Goal: Complete application form: Complete application form

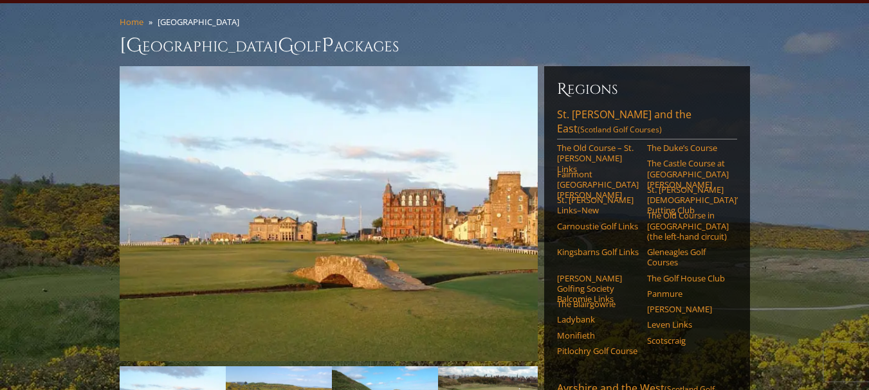
scroll to position [119, 0]
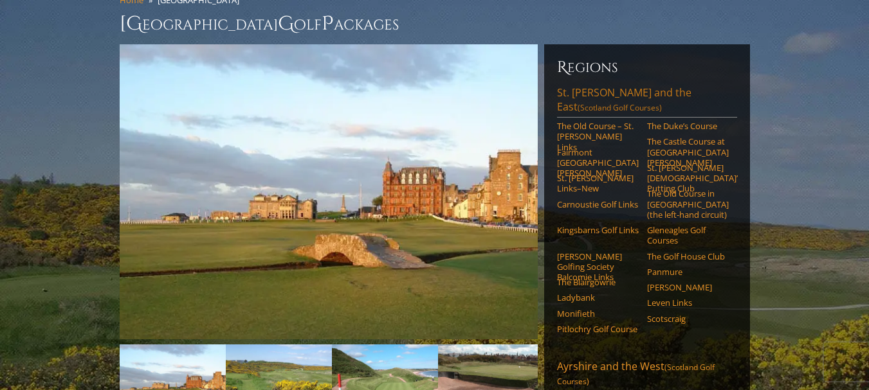
click at [590, 86] on link "[GEOGRAPHIC_DATA][PERSON_NAME] and the East (Scotland Golf Courses)" at bounding box center [647, 102] width 180 height 32
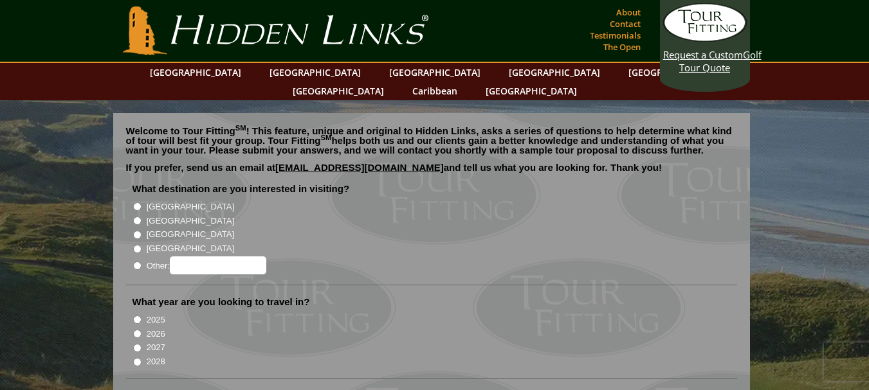
click at [137, 217] on input "[GEOGRAPHIC_DATA]" at bounding box center [137, 221] width 8 height 8
radio input "true"
click at [136, 330] on input "2026" at bounding box center [137, 334] width 8 height 8
radio input "true"
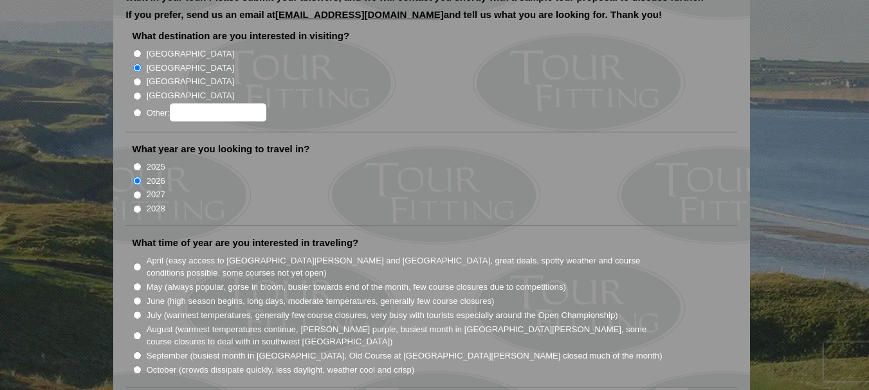
scroll to position [154, 0]
click at [136, 296] on input "June (high season begins, long days, moderate temperatures, generally few cours…" at bounding box center [137, 300] width 8 height 8
radio input "true"
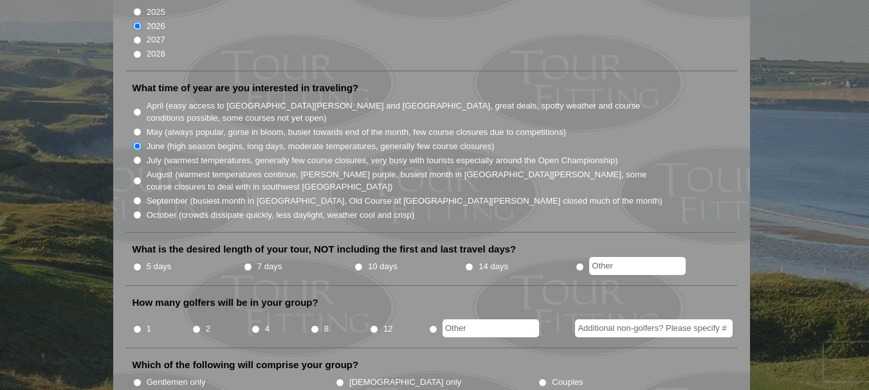
scroll to position [309, 0]
click at [136, 262] on input "5 days" at bounding box center [137, 266] width 8 height 8
radio input "true"
click at [315, 325] on input "8" at bounding box center [315, 329] width 8 height 8
radio input "true"
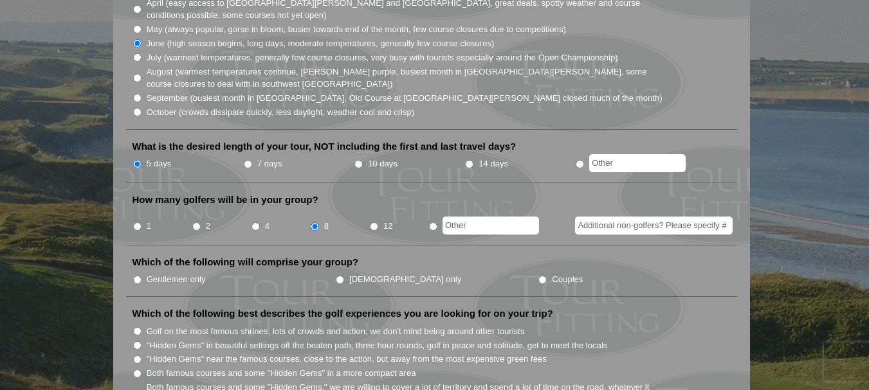
scroll to position [437, 0]
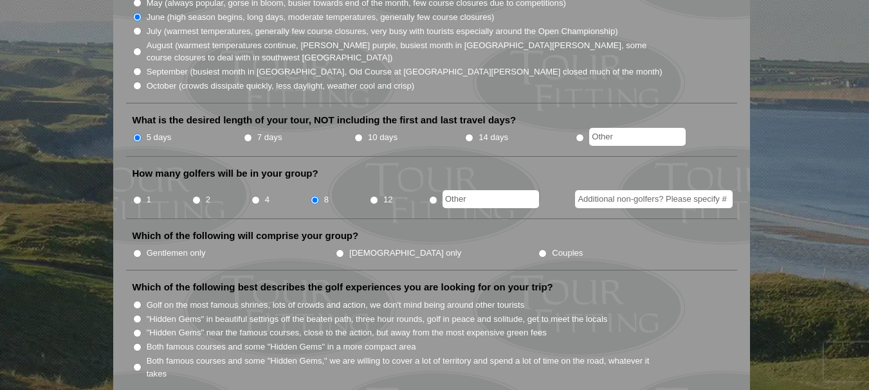
click at [138, 250] on input "Gentlemen only" at bounding box center [137, 254] width 8 height 8
radio input "true"
click at [135, 343] on input "Both famous courses and some "Hidden Gems" in a more compact area" at bounding box center [137, 347] width 8 height 8
radio input "true"
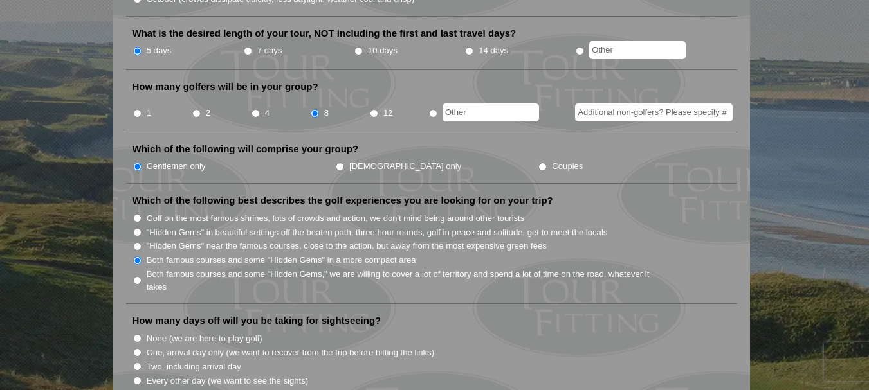
scroll to position [540, 0]
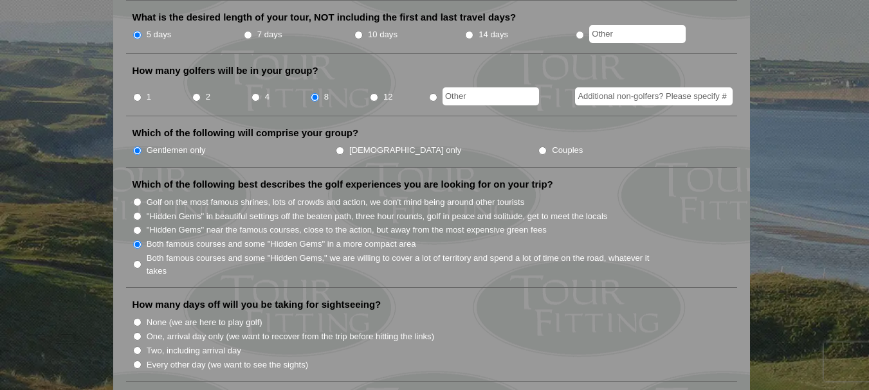
click at [136, 318] on input "None (we are here to play golf)" at bounding box center [137, 322] width 8 height 8
radio input "true"
click at [135, 332] on input "One, arrival day only (we want to recover from the trip before hitting the link…" at bounding box center [137, 336] width 8 height 8
radio input "true"
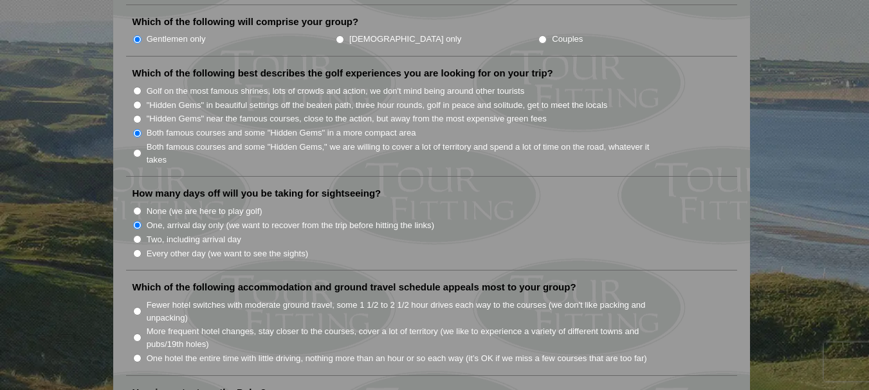
scroll to position [668, 0]
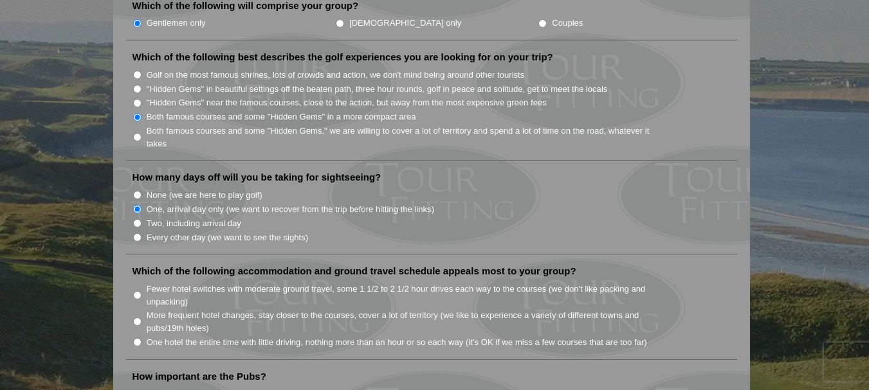
click at [138, 338] on input "One hotel the entire time with little driving, nothing more than an hour or so …" at bounding box center [137, 342] width 8 height 8
radio input "true"
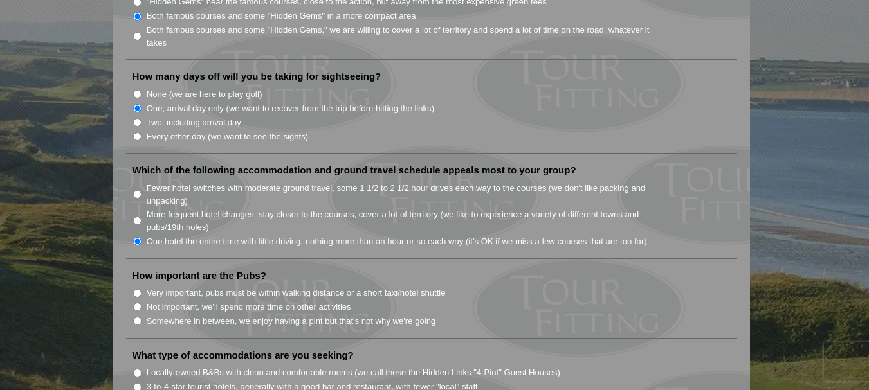
scroll to position [770, 0]
click at [137, 188] on input "Fewer hotel switches with moderate ground travel, some 1 1/2 to 2 1/2 hour driv…" at bounding box center [137, 192] width 8 height 8
radio input "true"
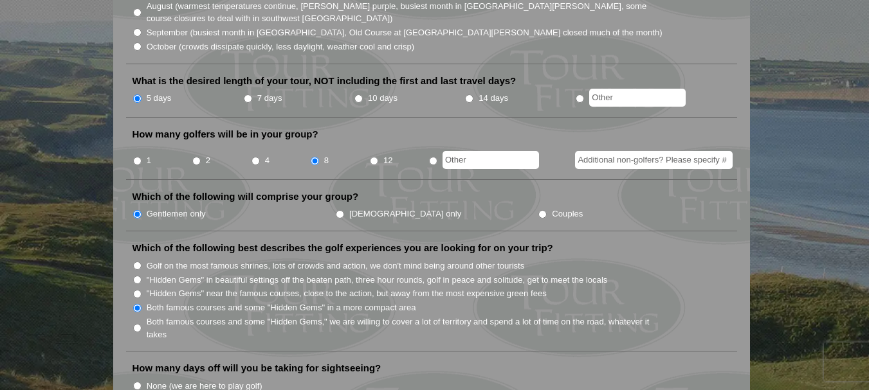
scroll to position [462, 0]
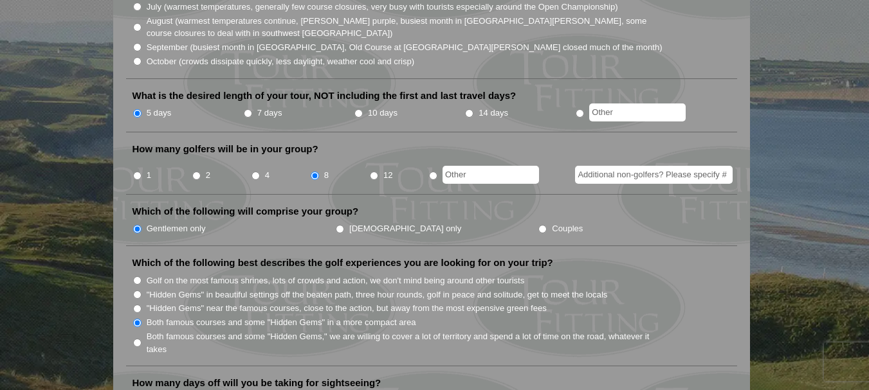
click at [248, 109] on input "7 days" at bounding box center [248, 113] width 8 height 8
radio input "true"
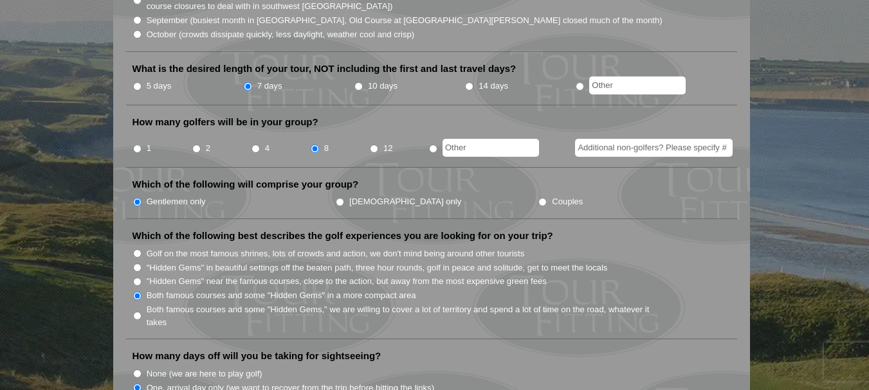
scroll to position [487, 0]
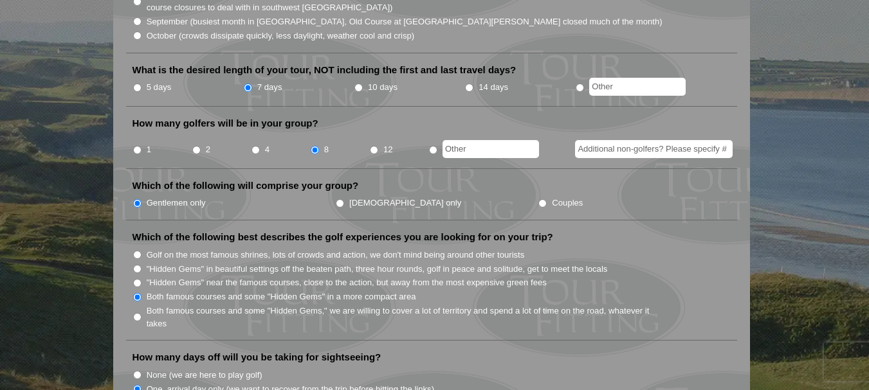
click at [136, 84] on input "5 days" at bounding box center [137, 88] width 8 height 8
radio input "true"
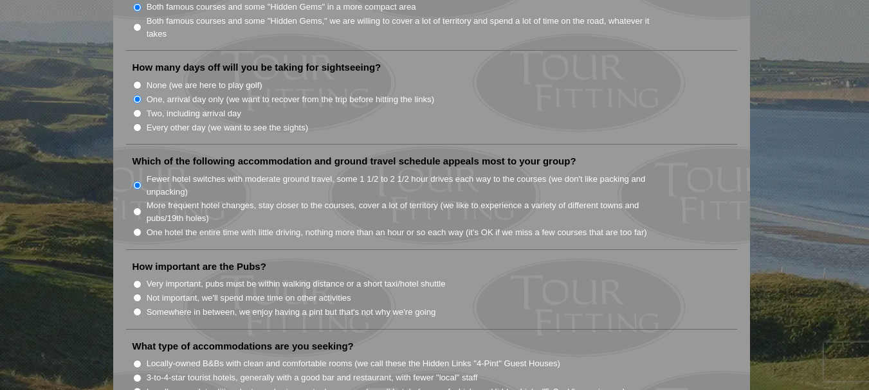
scroll to position [813, 0]
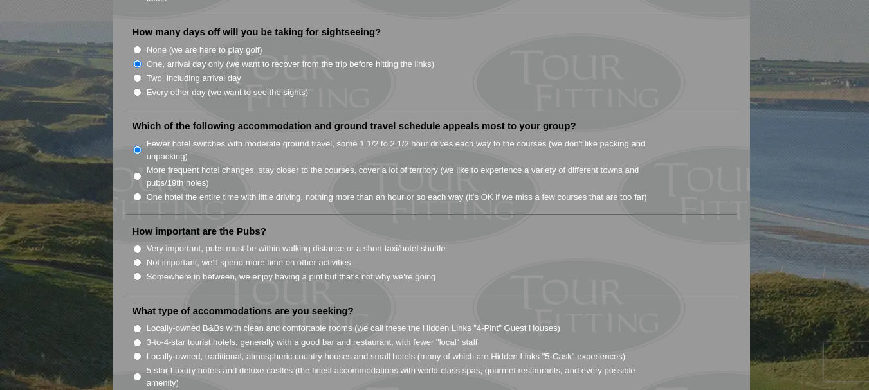
click at [136, 245] on input "Very important, pubs must be within walking distance or a short taxi/hotel shut…" at bounding box center [137, 249] width 8 height 8
radio input "true"
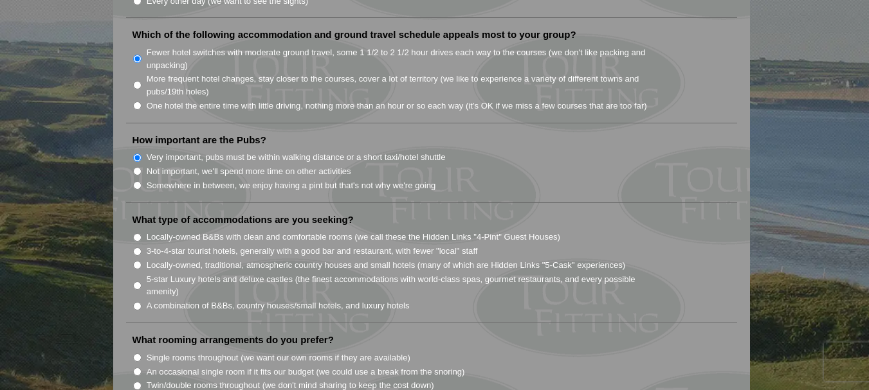
scroll to position [916, 0]
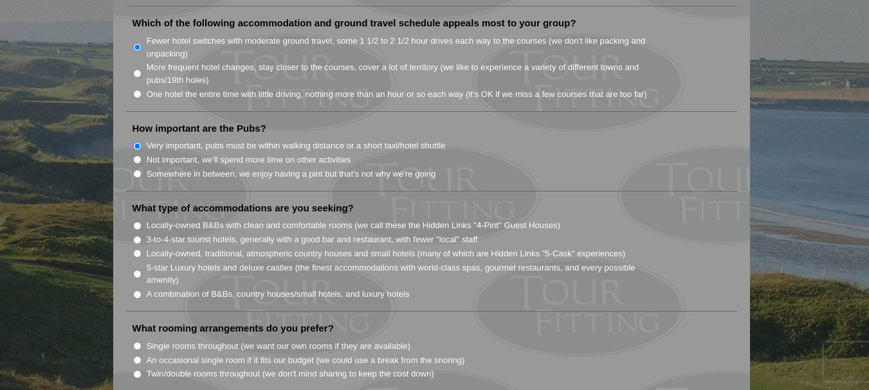
click at [134, 291] on input "A combination of B&Bs, country houses/small hotels, and luxury hotels" at bounding box center [137, 295] width 8 height 8
radio input "true"
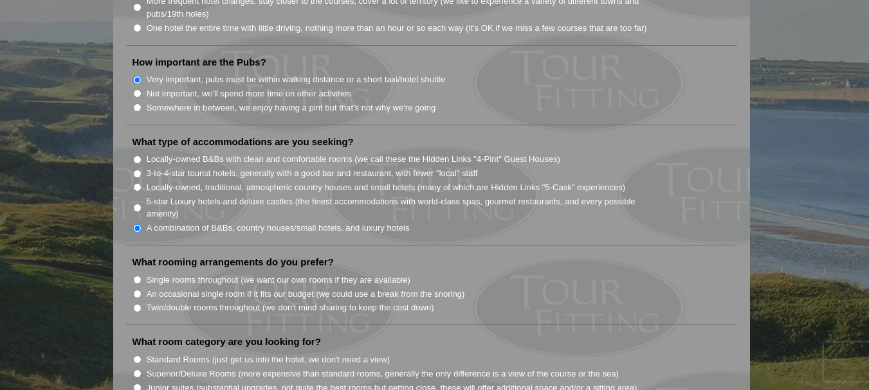
scroll to position [993, 0]
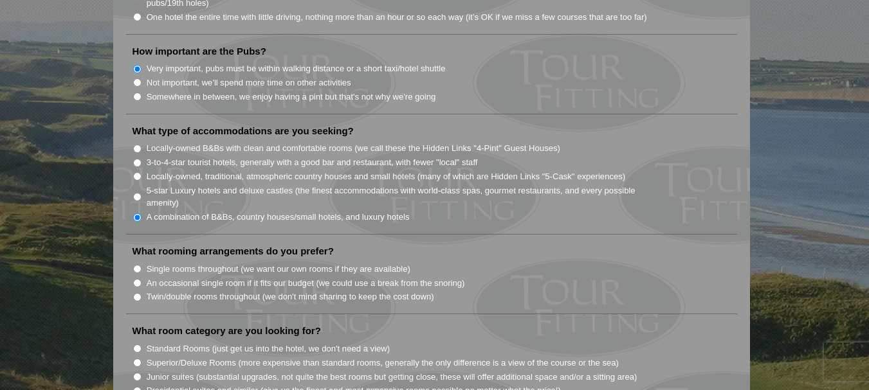
click at [135, 265] on input "Single rooms throughout (we want our own rooms if they are available)" at bounding box center [137, 269] width 8 height 8
radio input "true"
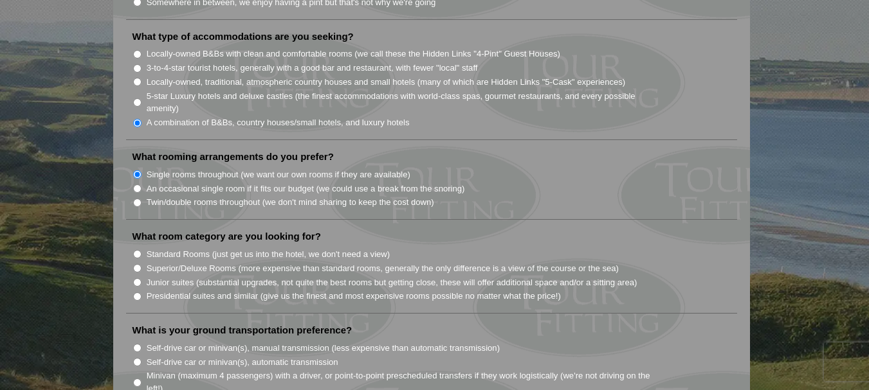
scroll to position [1096, 0]
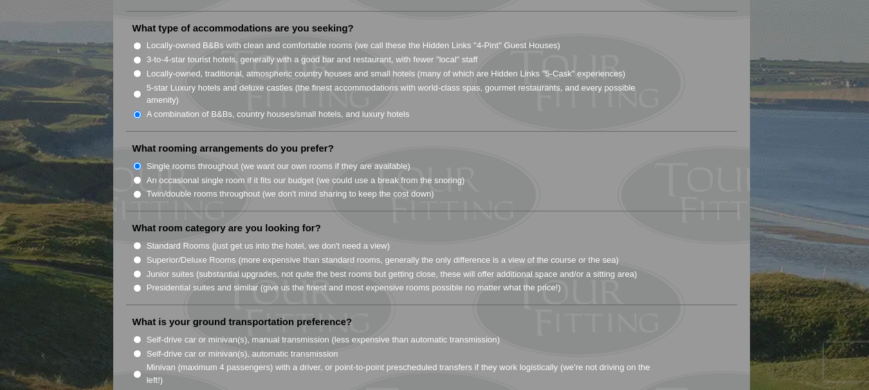
click at [136, 256] on input "Superior/Deluxe Rooms (more expensive than standard rooms, generally the only d…" at bounding box center [137, 260] width 8 height 8
radio input "true"
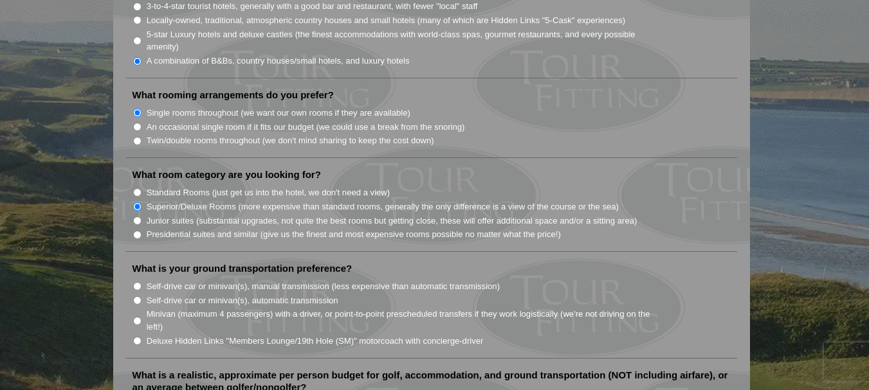
scroll to position [1173, 0]
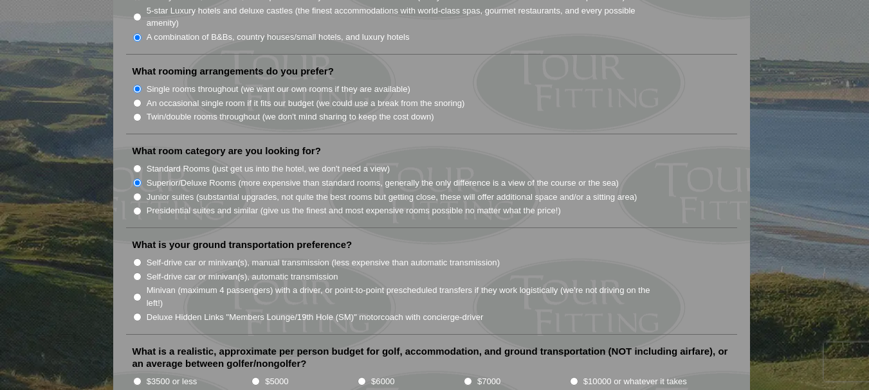
click at [137, 293] on input "Minivan (maximum 4 passengers) with a driver, or point-to-point prescheduled tr…" at bounding box center [137, 297] width 8 height 8
radio input "true"
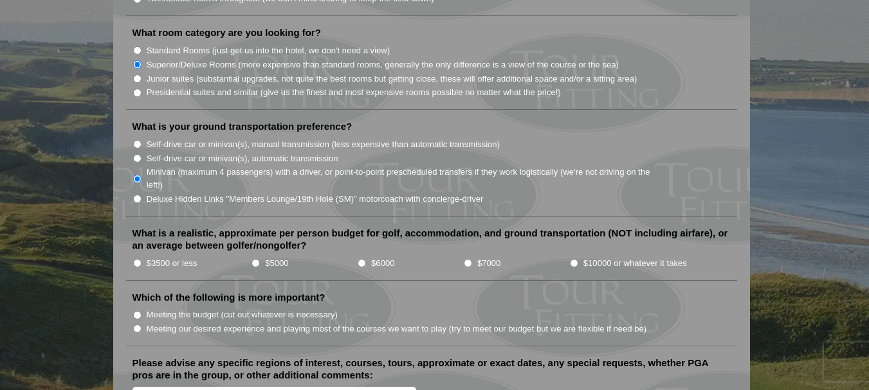
scroll to position [1327, 0]
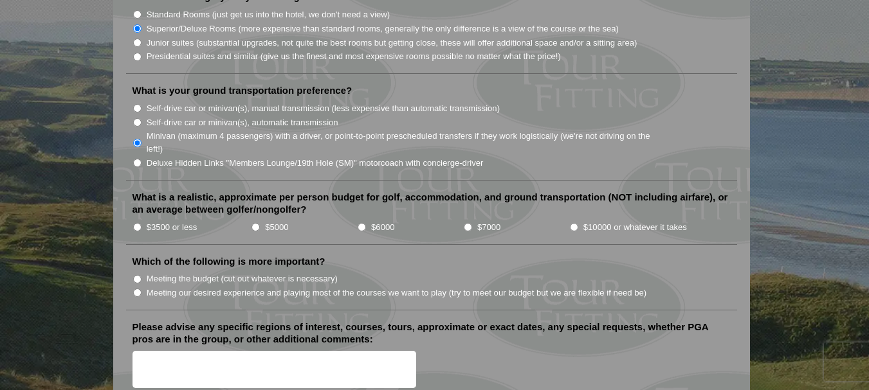
click at [254, 223] on input "$5000" at bounding box center [255, 227] width 8 height 8
radio input "true"
click at [135, 289] on input "Meeting our desired experience and playing most of the courses we want to play …" at bounding box center [137, 293] width 8 height 8
radio input "true"
click at [162, 351] on textarea "Please advise any specific regions of interest, courses, tours, approximate or …" at bounding box center [274, 370] width 284 height 38
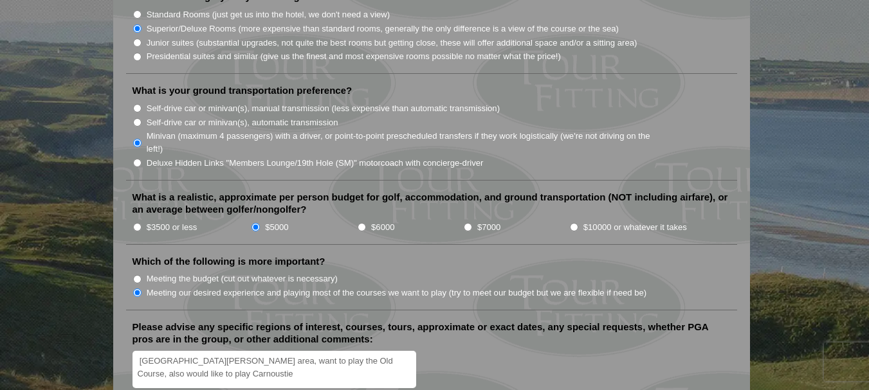
click at [379, 351] on textarea "St Andrews area, want to play the Old Course, also would like to play Carnoustie" at bounding box center [274, 370] width 284 height 38
click at [309, 351] on textarea "St Andrews area, want to play the Old Course, also would like to fit in Carnous…" at bounding box center [274, 370] width 284 height 38
click at [238, 360] on textarea "St Andrews area, want to play the Old Course for sure, as well as others in St …" at bounding box center [274, 370] width 284 height 38
click at [332, 358] on textarea "St Andrews area, want to play the Old Course for sure, as well as others in St …" at bounding box center [274, 370] width 284 height 38
click at [141, 351] on textarea "St Andrews area, want to play the Old Course for sure, as well as others in St …" at bounding box center [274, 370] width 284 height 38
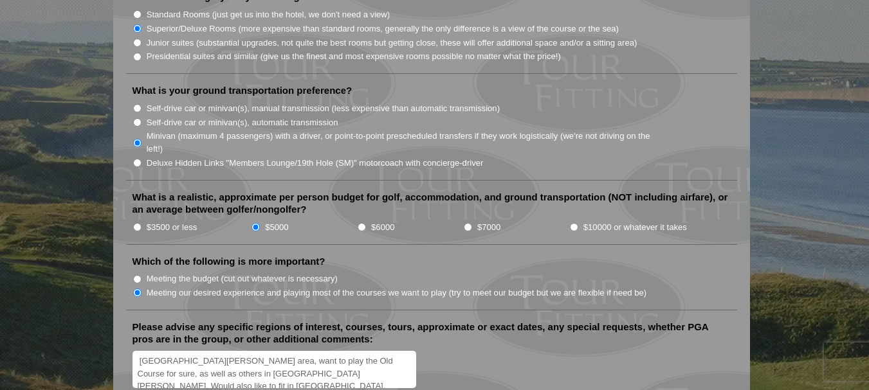
click at [344, 357] on textarea "St Andrews area, want to play the Old Course for sure, as well as others in St …" at bounding box center [274, 370] width 284 height 38
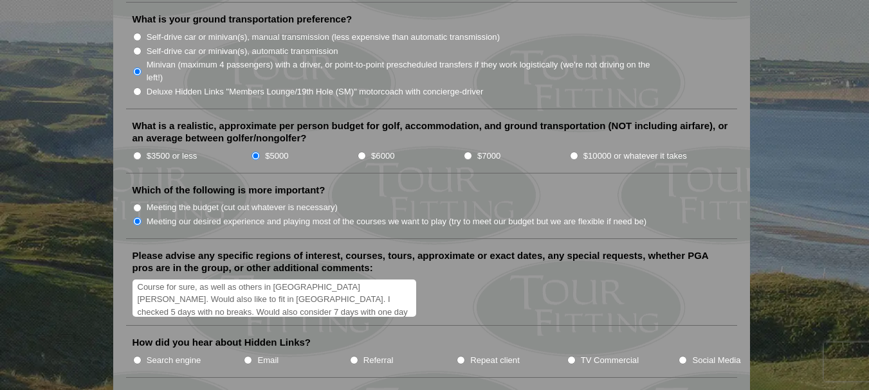
scroll to position [1419, 0]
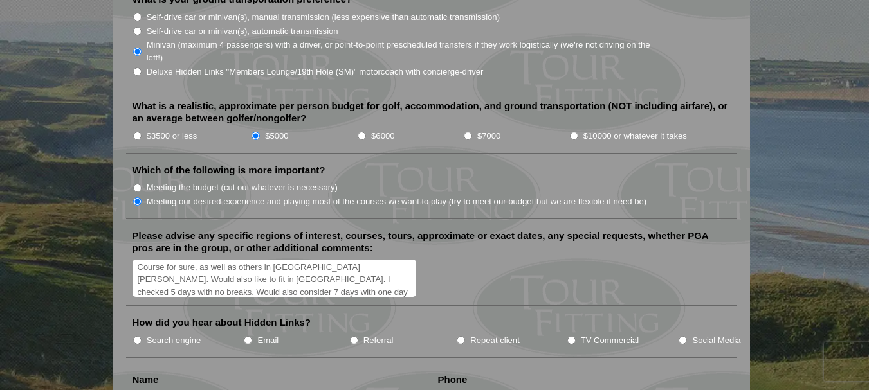
type textarea "St Andrews area, want to play the Old Course for sure, as well as others in St …"
click at [136, 336] on input "Search engine" at bounding box center [137, 340] width 8 height 8
radio input "true"
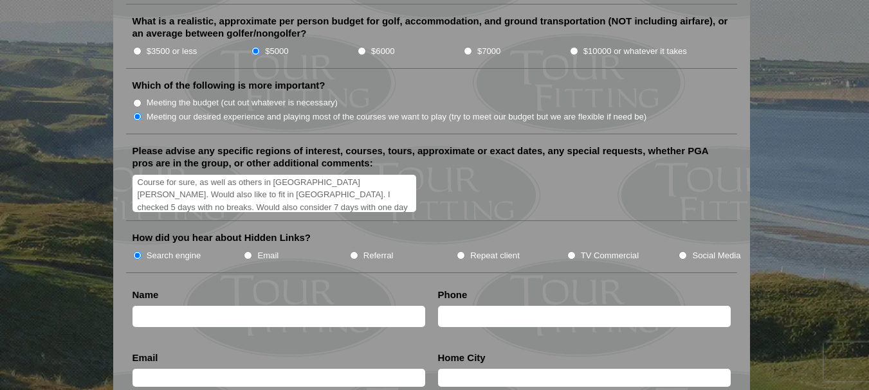
scroll to position [1522, 0]
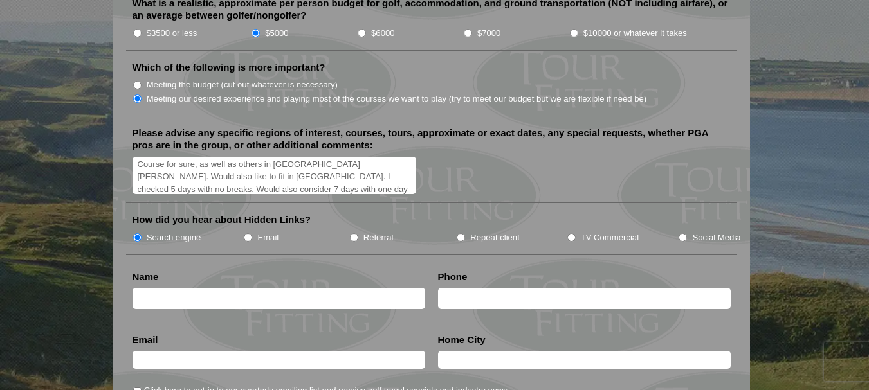
click at [237, 288] on input "text" at bounding box center [278, 298] width 293 height 21
type input "Gordon Fournier"
click at [473, 288] on input "text" at bounding box center [584, 298] width 293 height 21
click at [439, 288] on input "1-734-355-1677" at bounding box center [584, 298] width 293 height 21
click at [568, 288] on input "001-734-355-1677" at bounding box center [584, 298] width 293 height 21
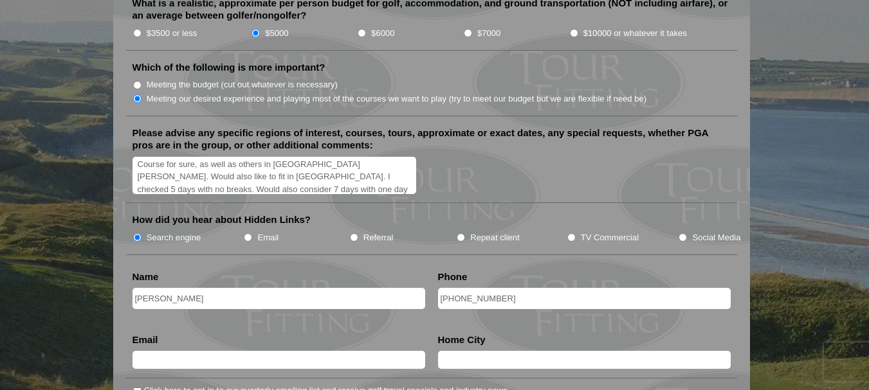
type input "001-734-355-1677"
click at [286, 351] on input "text" at bounding box center [278, 360] width 293 height 18
type input "gordon4nier@gmail.com"
click at [493, 351] on input "Gregory" at bounding box center [584, 360] width 293 height 18
type input "G"
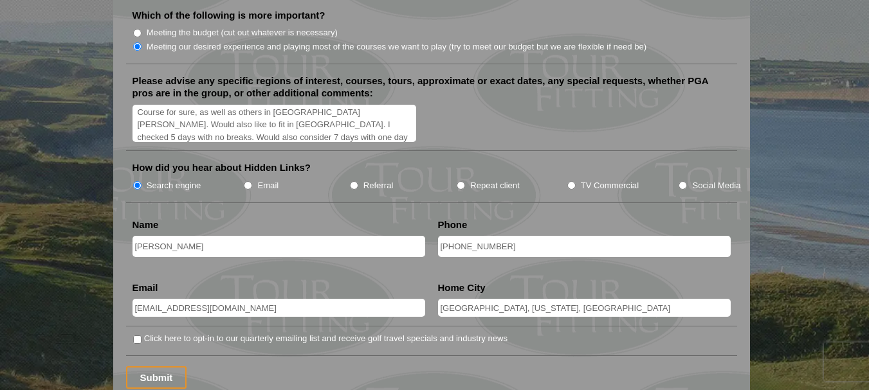
scroll to position [1599, 0]
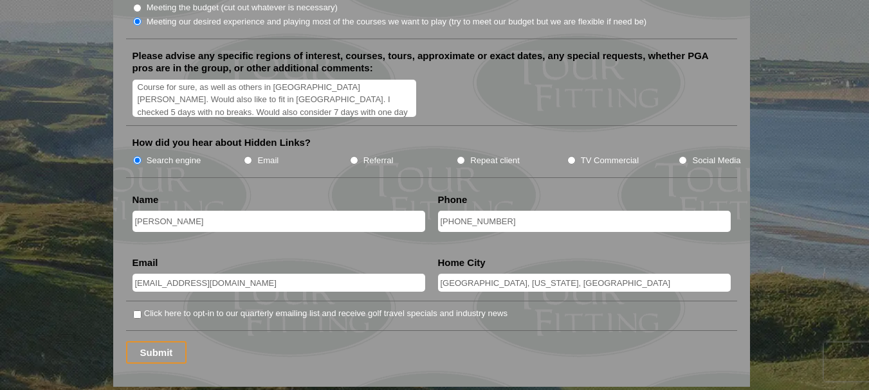
type input "Traverse City, Michigan, USA"
click at [138, 311] on input "Click here to opt-in to our quarterly emailing list and receive golf travel spe…" at bounding box center [137, 315] width 8 height 8
checkbox input "true"
click at [441, 211] on input "001-734-355-1677" at bounding box center [584, 221] width 293 height 21
click at [537, 211] on input "734-355-1677" at bounding box center [584, 221] width 293 height 21
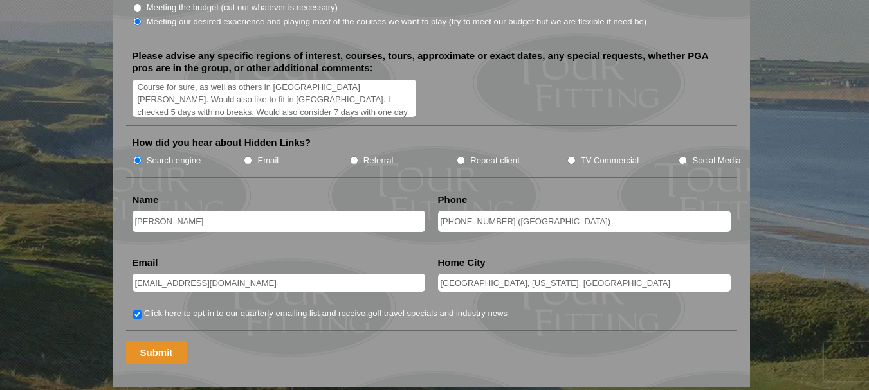
type input "734-355-1677 (USA)"
click at [154, 341] on input "Submit" at bounding box center [156, 352] width 61 height 23
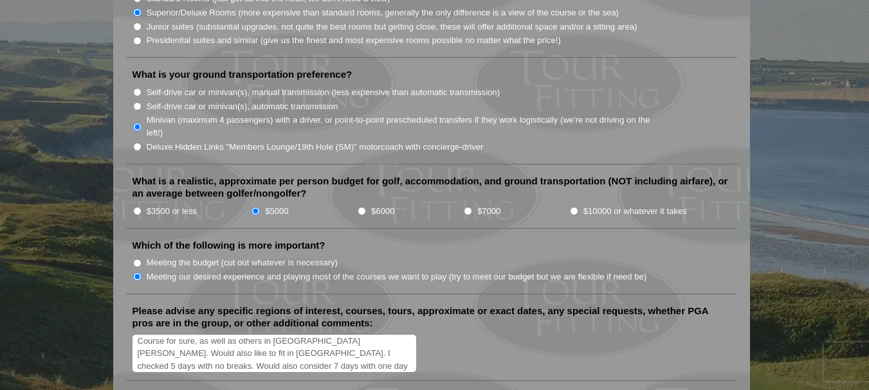
scroll to position [21, 0]
click at [331, 347] on textarea "St Andrews area, want to play the Old Course for sure, as well as others in St …" at bounding box center [274, 354] width 284 height 38
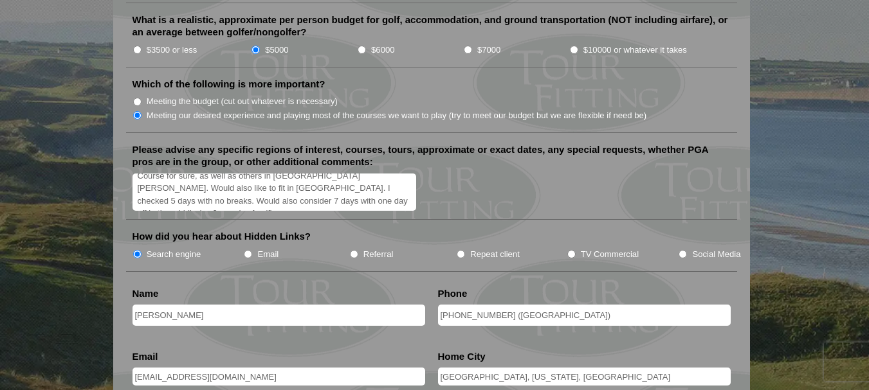
scroll to position [1546, 0]
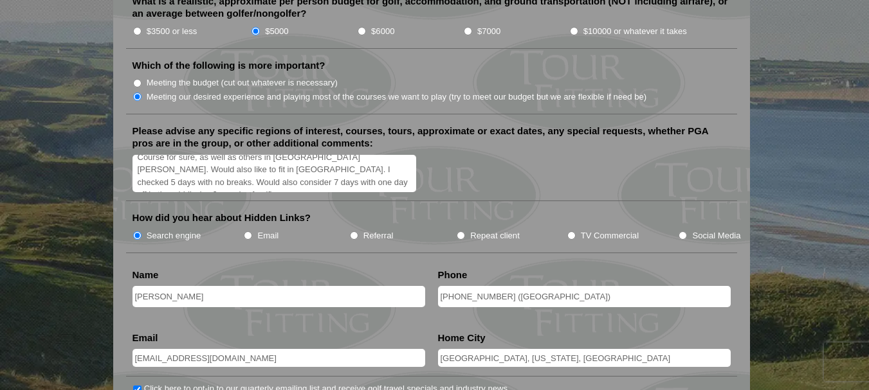
click at [529, 286] on input "734-355-1677 (USA)" at bounding box center [584, 296] width 293 height 21
click at [440, 286] on input "734-355-1677" at bounding box center [584, 296] width 293 height 21
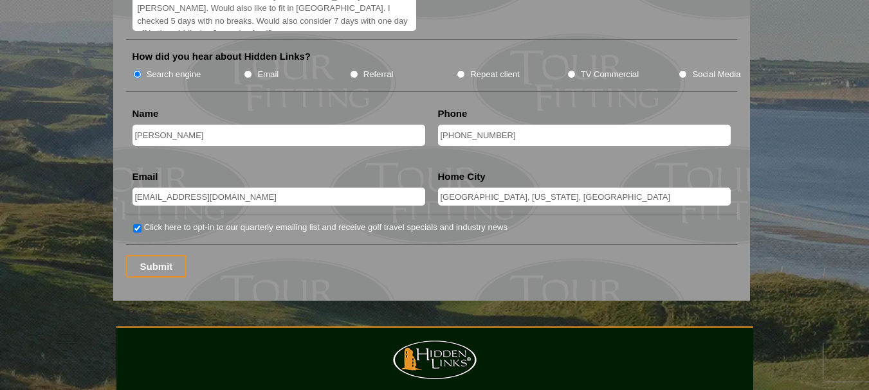
scroll to position [1726, 0]
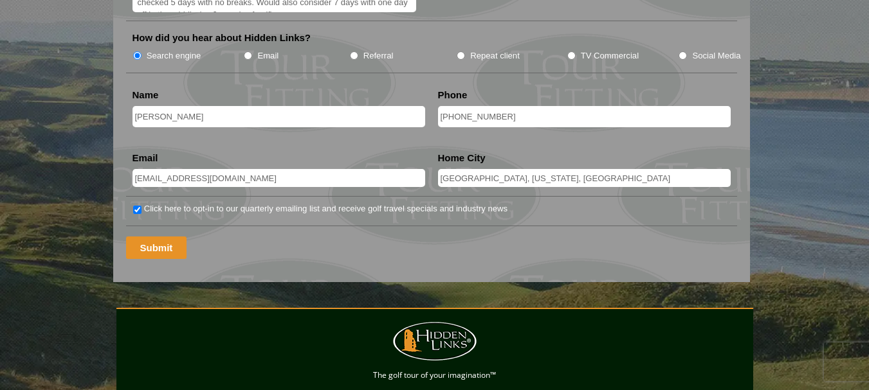
type input "734-355-1677"
click at [148, 237] on input "Submit" at bounding box center [156, 248] width 61 height 23
